Goal: Transaction & Acquisition: Obtain resource

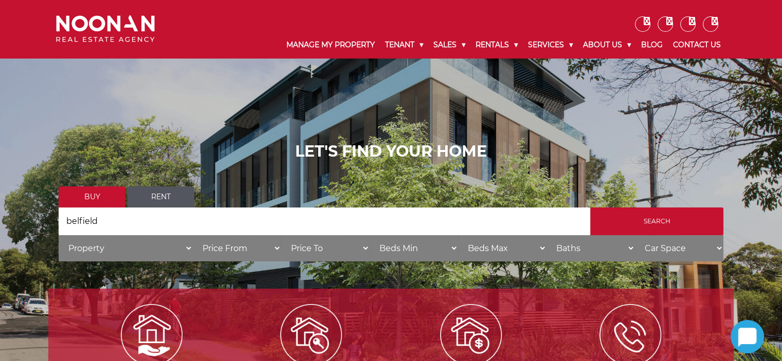
click at [238, 249] on select "Price From $50,000 $100,000 $150,000 $200,000 $250,000 $300,000 $350,000 $400,0…" at bounding box center [237, 248] width 88 height 26
click at [193, 235] on select "Price From $50,000 $100,000 $150,000 $200,000 $250,000 $300,000 $350,000 $400,0…" at bounding box center [237, 248] width 88 height 26
click at [221, 185] on div "LET'S FIND YOUR HOME Buy Rent Search Search by Address belfield House Category …" at bounding box center [391, 205] width 665 height 126
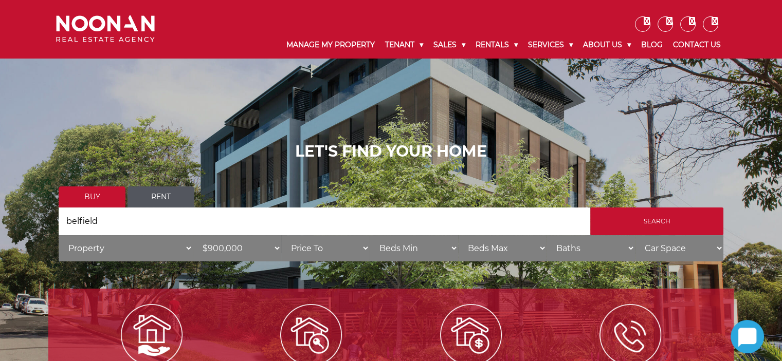
click at [221, 185] on div "LET'S FIND YOUR HOME Buy Rent Search Search by Address belfield House Category …" at bounding box center [391, 205] width 665 height 126
click at [277, 247] on select "Price From $50,000 $100,000 $150,000 $200,000 $250,000 $300,000 $350,000 $400,0…" at bounding box center [237, 248] width 88 height 26
select select "1000000"
click at [193, 235] on select "Price From $50,000 $100,000 $150,000 $200,000 $250,000 $300,000 $350,000 $400,0…" at bounding box center [237, 248] width 88 height 26
click at [239, 199] on ul "Buy Rent" at bounding box center [391, 197] width 665 height 21
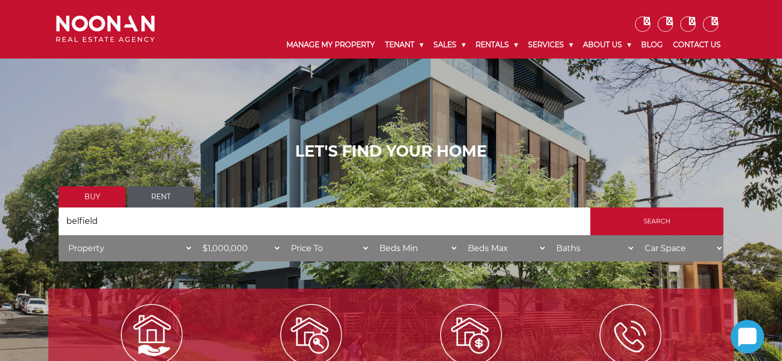
click at [393, 249] on select "Beds Min 1 + 2 + 3 + 4 + 5 + 6 + 7 + 8 + 9 + 10 +" at bounding box center [414, 248] width 88 height 26
select select "2"
click at [370, 235] on select "Beds Min 1 + 2 + 3 + 4 + 5 + 6 + 7 + 8 + 9 + 10 +" at bounding box center [414, 248] width 88 height 26
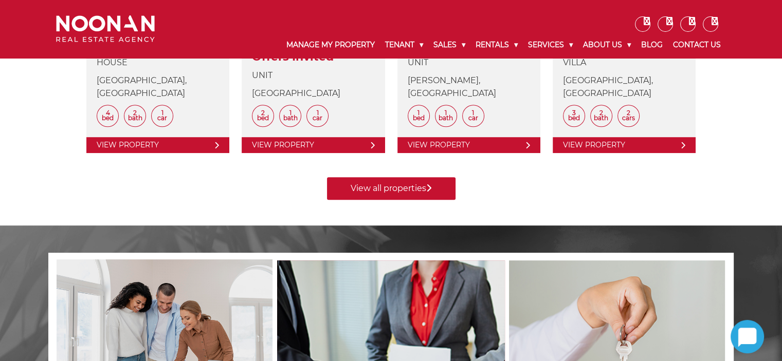
scroll to position [562, 0]
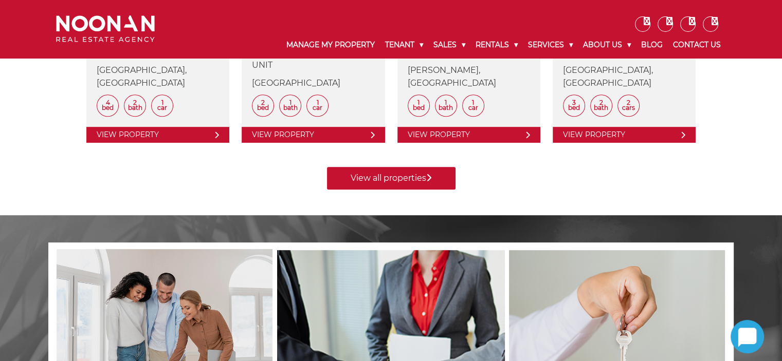
click at [361, 178] on link "View all properties" at bounding box center [391, 178] width 129 height 23
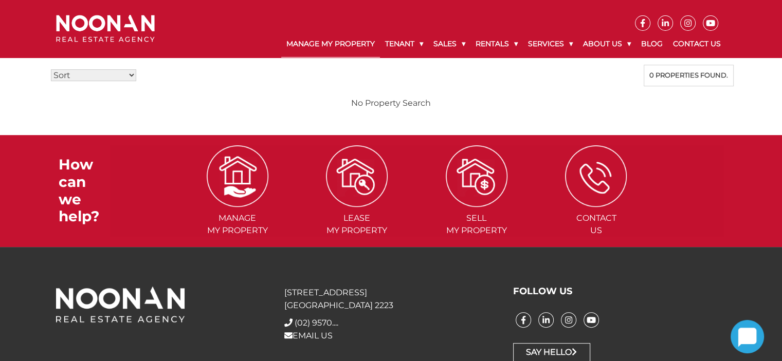
scroll to position [269, 0]
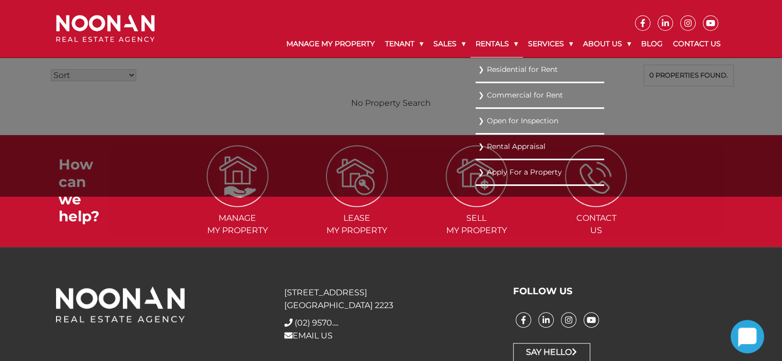
click at [470, 44] on link "Rentals" at bounding box center [496, 44] width 52 height 27
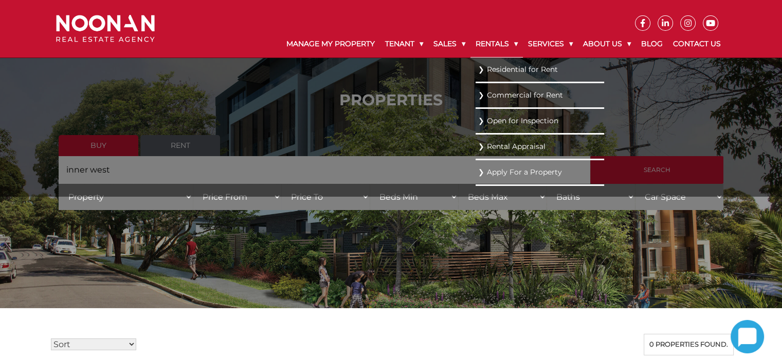
click at [470, 44] on link "Rentals" at bounding box center [496, 44] width 52 height 27
click at [479, 69] on link "Residential for Rent" at bounding box center [539, 69] width 123 height 14
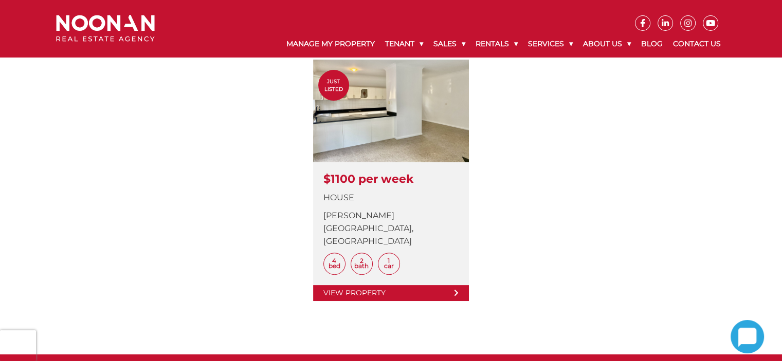
scroll to position [325, 0]
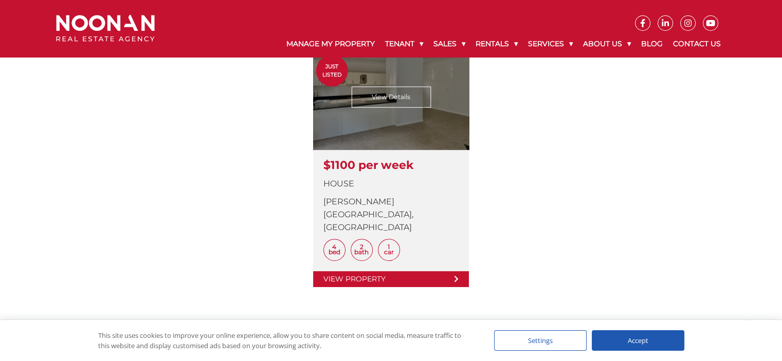
click at [386, 94] on link at bounding box center [391, 167] width 156 height 242
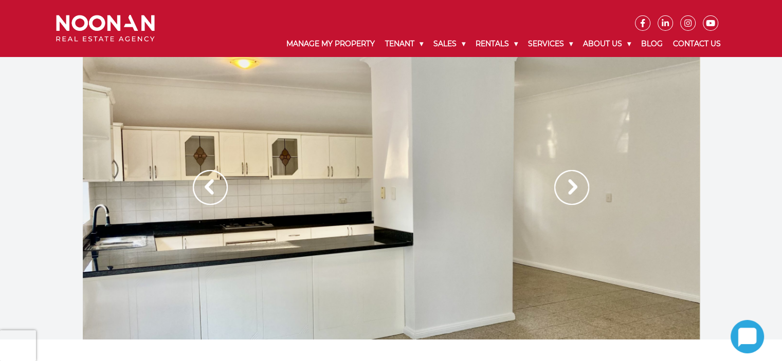
click at [571, 186] on img at bounding box center [571, 187] width 35 height 35
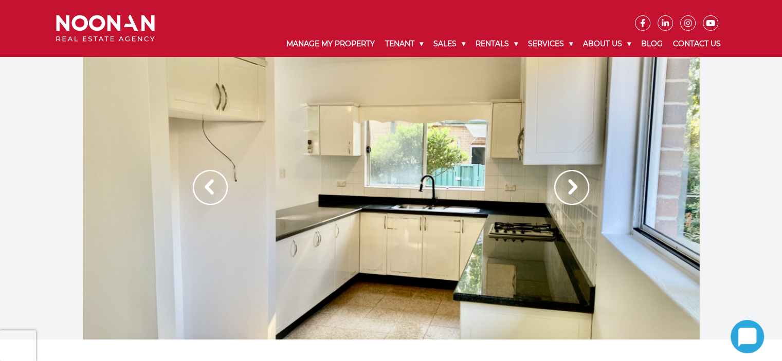
click at [571, 186] on img at bounding box center [571, 187] width 35 height 35
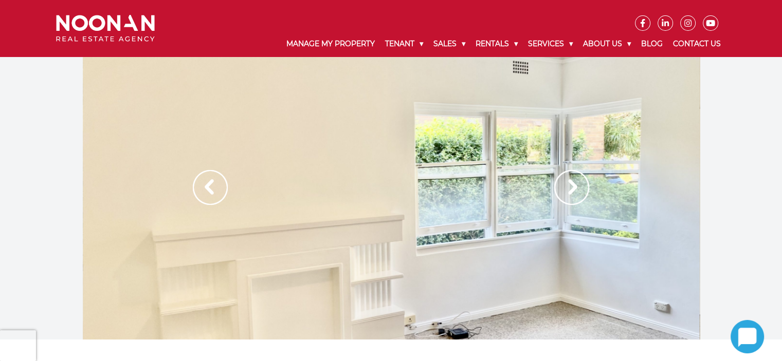
click at [571, 186] on img at bounding box center [571, 187] width 35 height 35
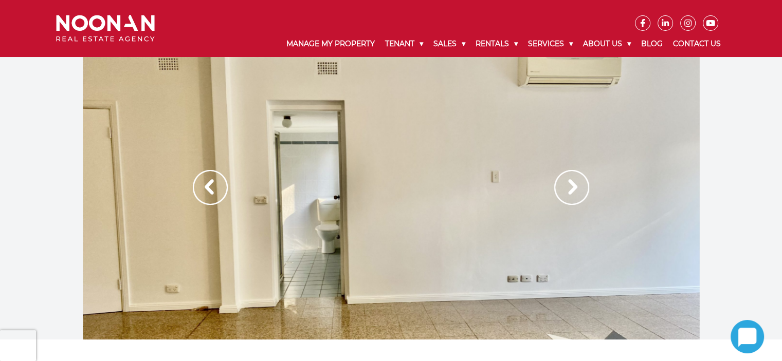
click at [571, 186] on img at bounding box center [571, 187] width 35 height 35
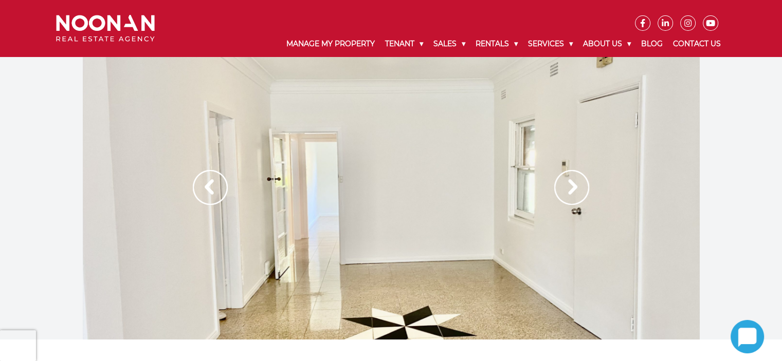
click at [571, 186] on img at bounding box center [571, 187] width 35 height 35
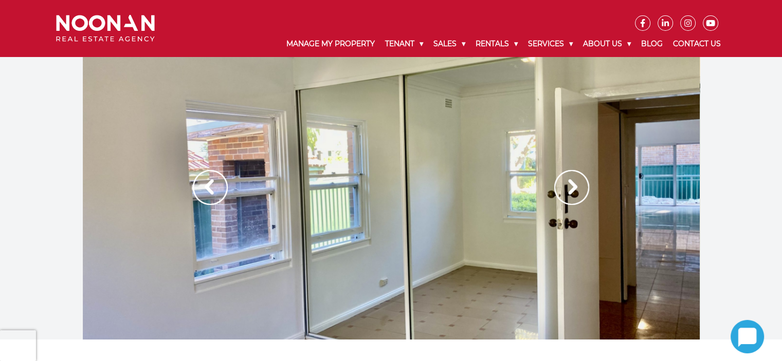
click at [565, 187] on img at bounding box center [571, 187] width 35 height 35
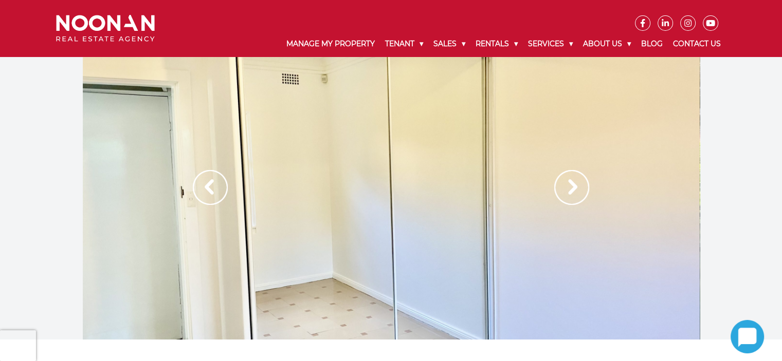
click at [565, 187] on img at bounding box center [571, 187] width 35 height 35
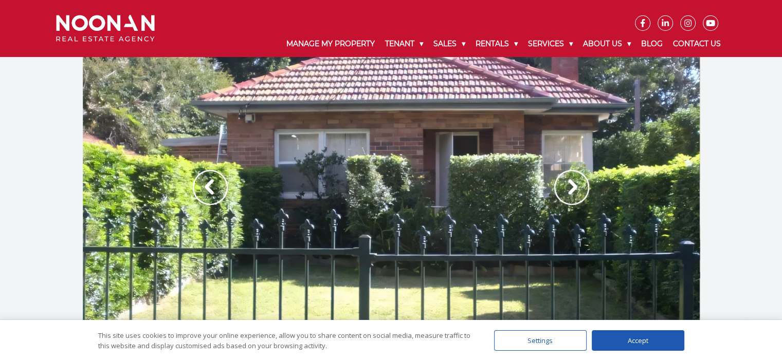
click at [565, 187] on img at bounding box center [571, 187] width 35 height 35
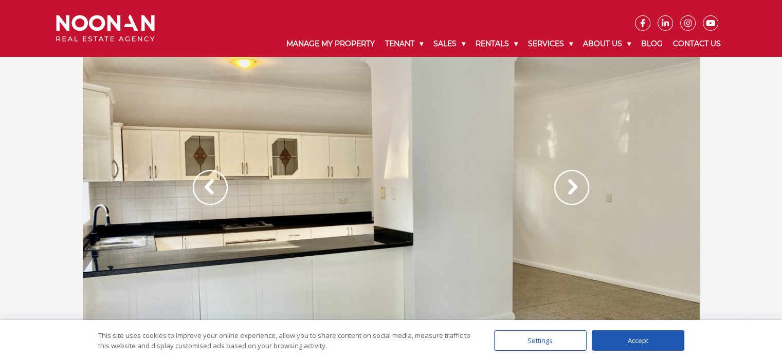
click at [565, 187] on img at bounding box center [571, 187] width 35 height 35
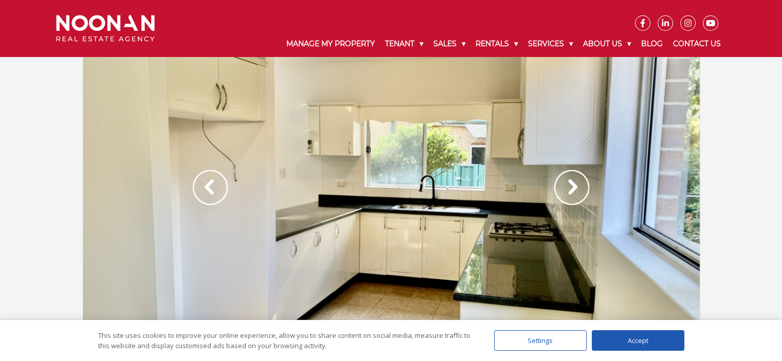
click at [565, 187] on img at bounding box center [571, 187] width 35 height 35
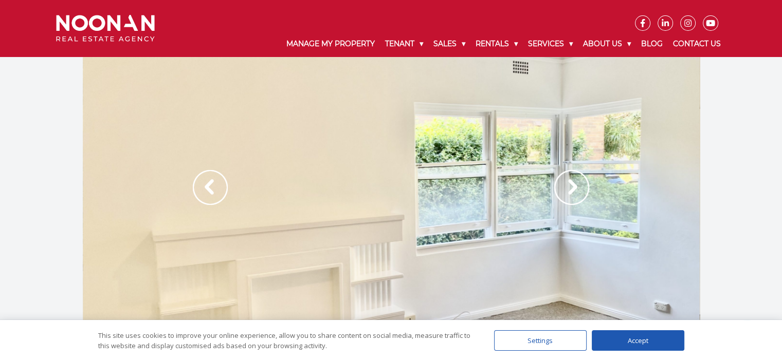
click at [565, 187] on img at bounding box center [571, 187] width 35 height 35
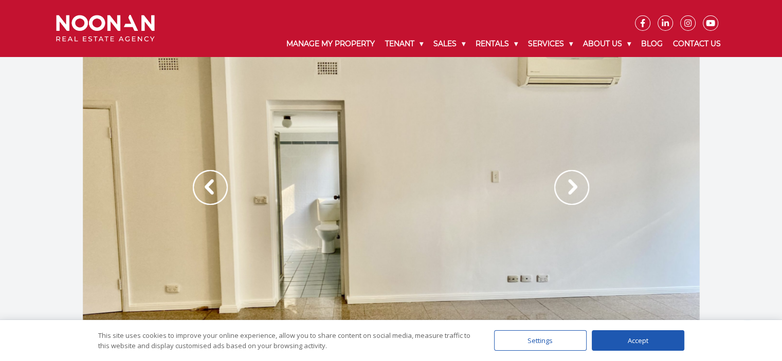
click at [565, 187] on img at bounding box center [571, 187] width 35 height 35
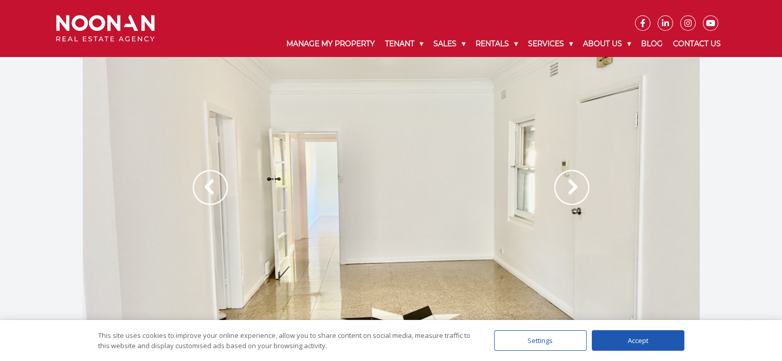
click at [565, 187] on img at bounding box center [571, 187] width 35 height 35
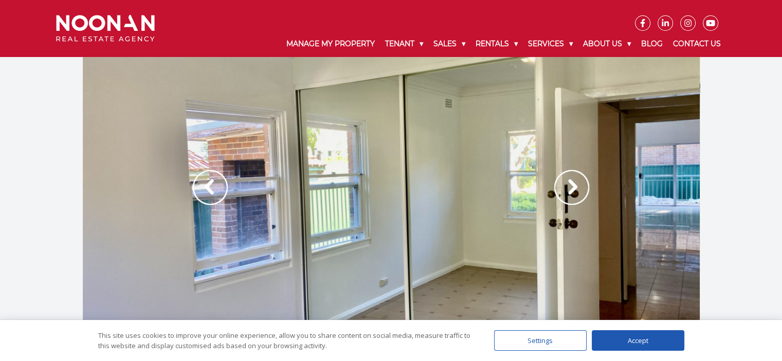
click at [565, 187] on img at bounding box center [571, 187] width 35 height 35
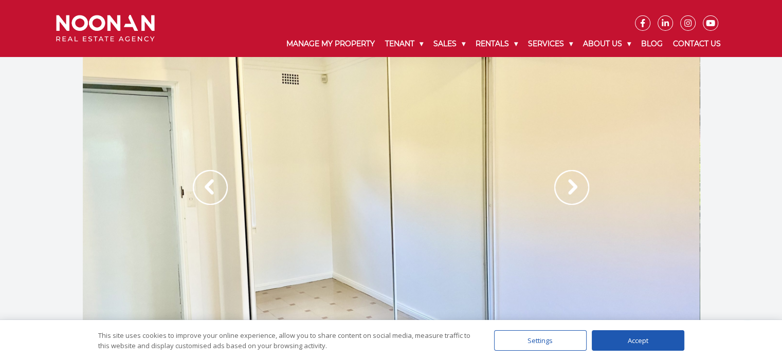
click at [565, 187] on img at bounding box center [571, 187] width 35 height 35
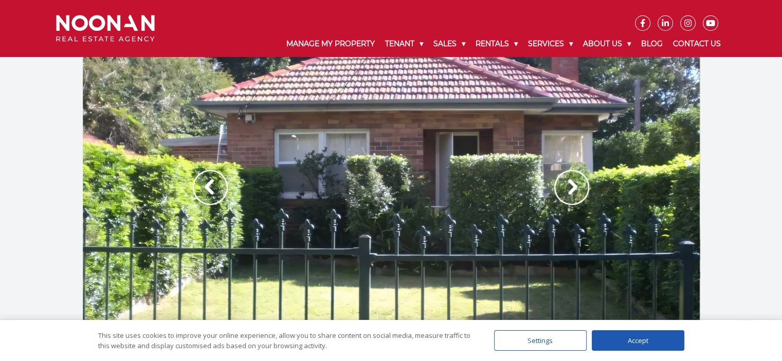
click at [565, 187] on img at bounding box center [571, 187] width 35 height 35
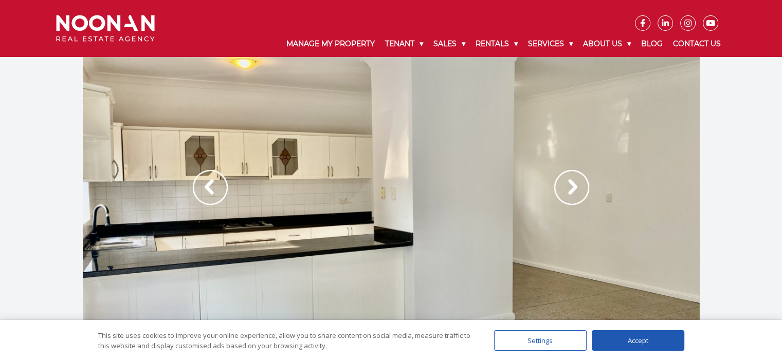
click at [565, 187] on img at bounding box center [571, 187] width 35 height 35
